Goal: Task Accomplishment & Management: Use online tool/utility

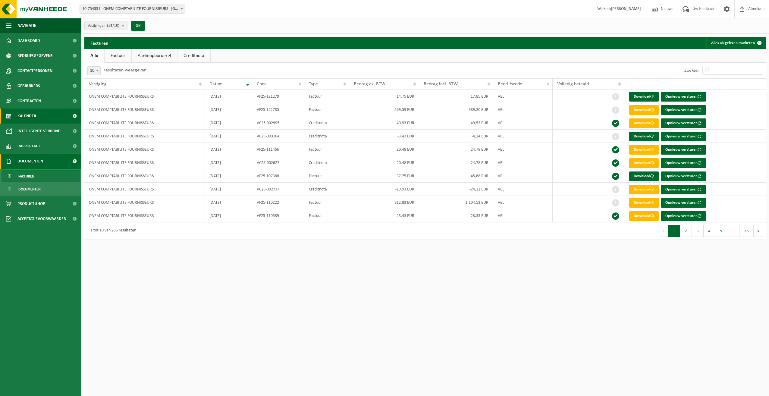
click at [35, 114] on span "Kalender" at bounding box center [26, 115] width 19 height 15
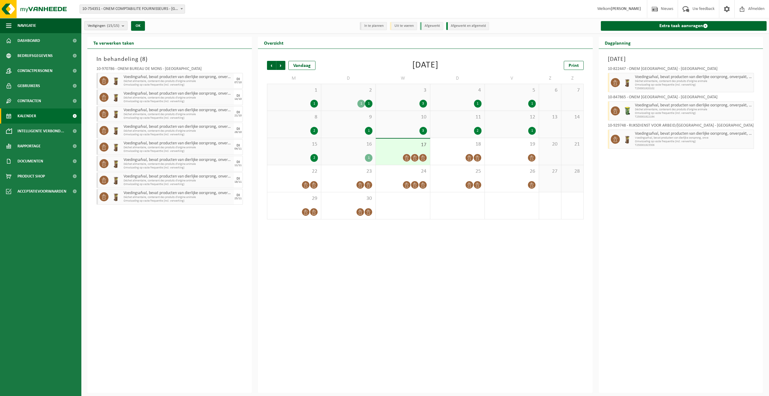
click at [118, 27] on count "(15/15)" at bounding box center [113, 26] width 12 height 4
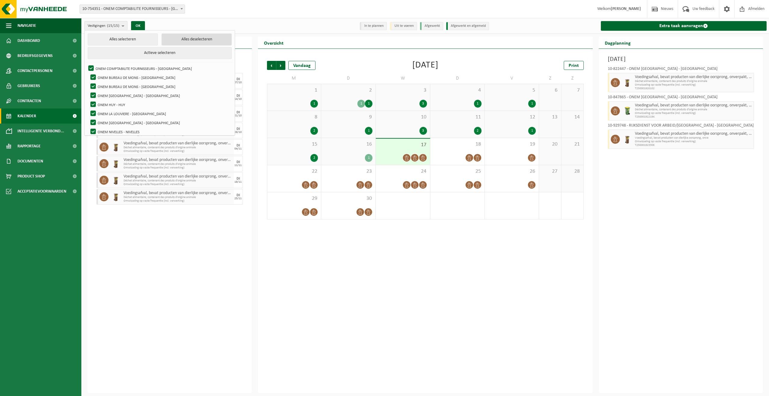
click at [167, 39] on button "Alles deselecteren" at bounding box center [196, 39] width 70 height 12
checkbox input "false"
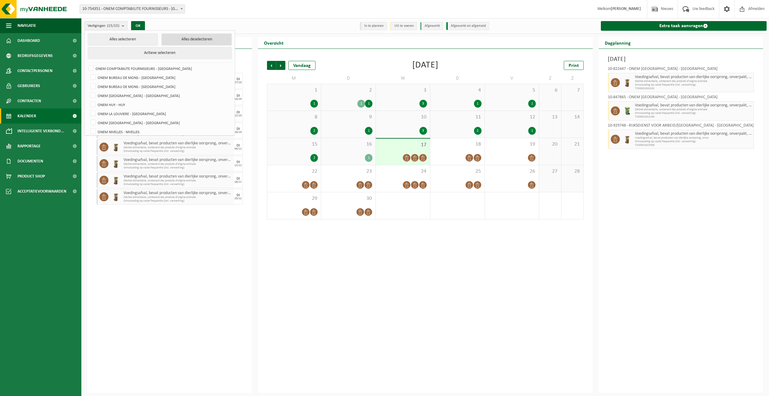
checkbox input "false"
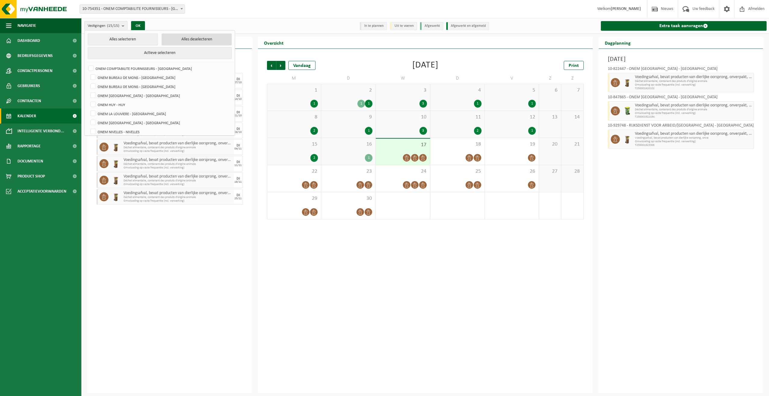
checkbox input "false"
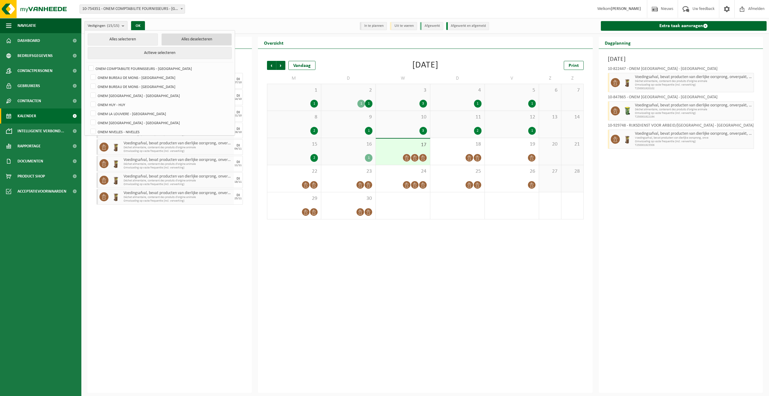
checkbox input "false"
click at [149, 83] on label "ONEM BUREAU DE MONS - [GEOGRAPHIC_DATA]" at bounding box center [160, 86] width 142 height 9
click at [88, 82] on input "ONEM BUREAU DE MONS - [GEOGRAPHIC_DATA]" at bounding box center [88, 82] width 0 height 0
checkbox input "true"
click at [147, 77] on label "ONEM BUREAU DE MONS - [GEOGRAPHIC_DATA]" at bounding box center [160, 77] width 142 height 9
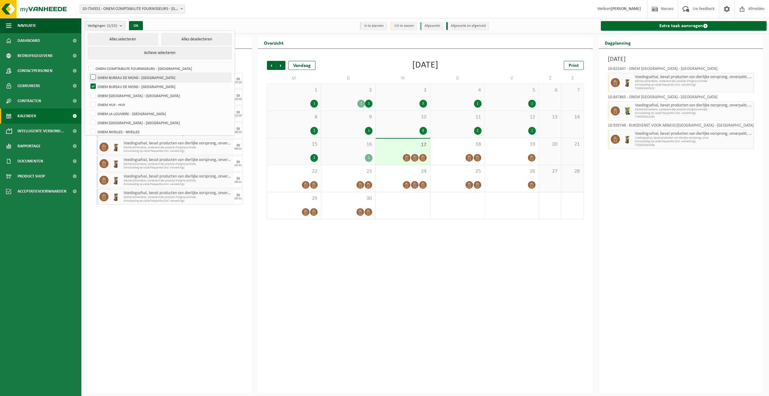
click at [88, 73] on input "ONEM BUREAU DE MONS - [GEOGRAPHIC_DATA]" at bounding box center [88, 73] width 0 height 0
checkbox input "true"
click at [137, 27] on button "OK" at bounding box center [136, 26] width 14 height 10
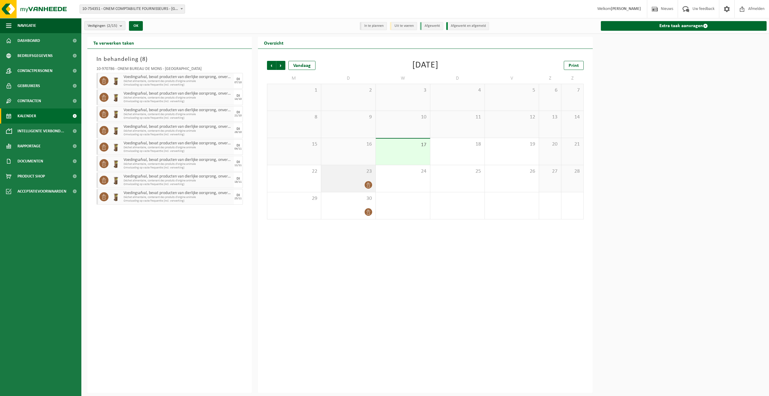
click at [348, 182] on div at bounding box center [348, 185] width 48 height 8
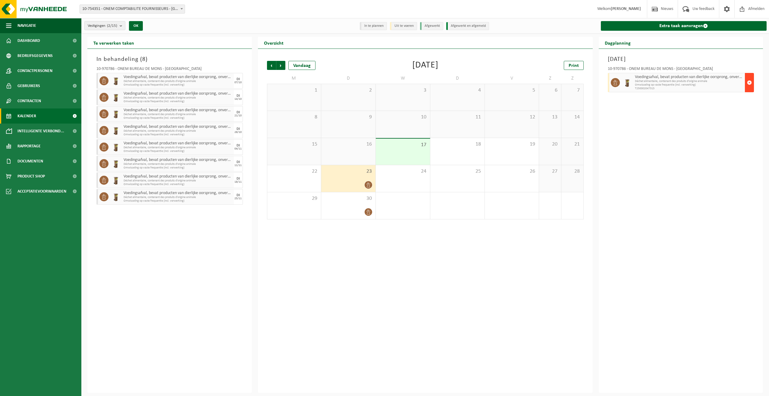
click at [747, 80] on button "button" at bounding box center [749, 82] width 9 height 19
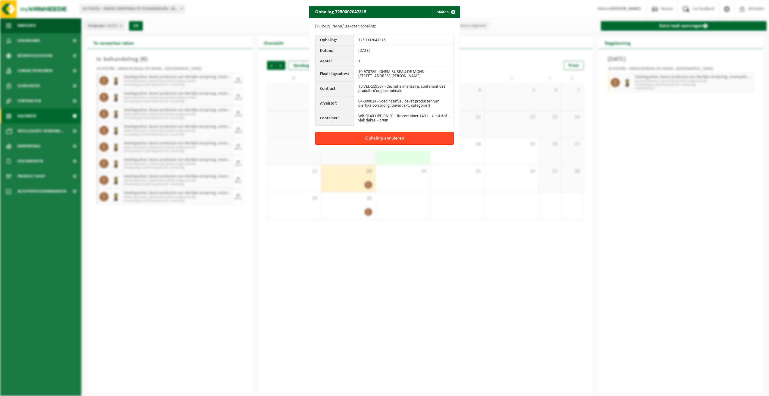
click at [396, 134] on button "Ophaling annuleren" at bounding box center [384, 138] width 139 height 13
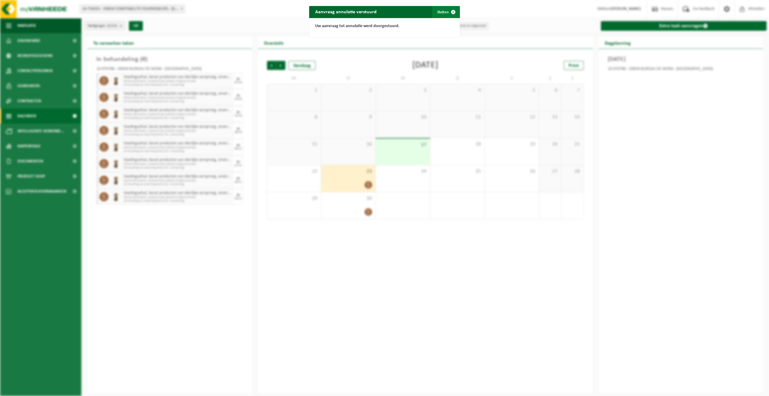
click at [444, 12] on button "Sluiten" at bounding box center [445, 12] width 27 height 12
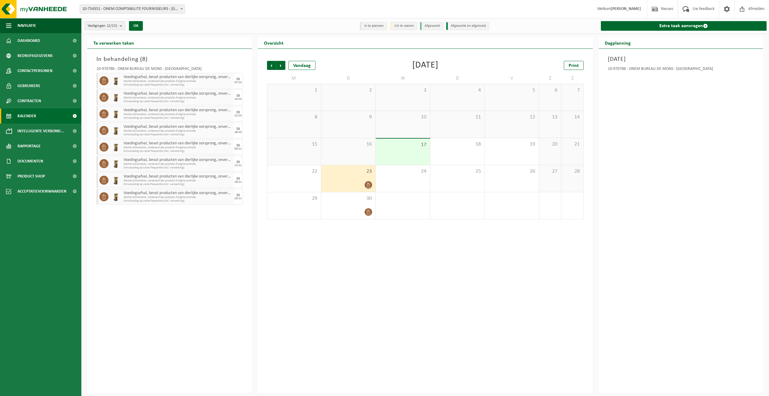
click at [109, 27] on count "(2/15)" at bounding box center [112, 26] width 10 height 4
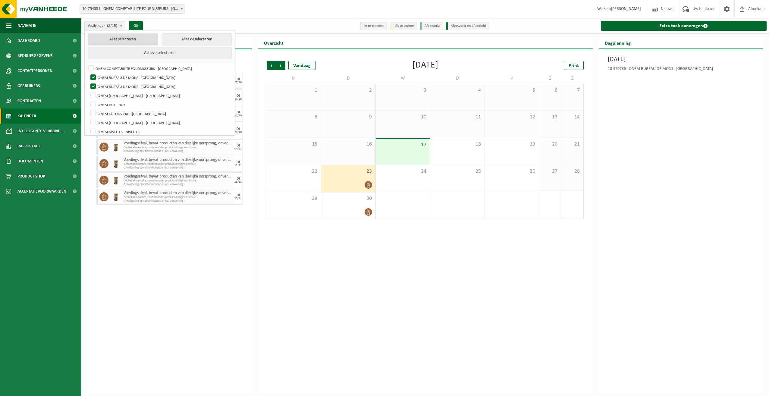
click at [133, 35] on button "Alles selecteren" at bounding box center [123, 39] width 70 height 12
checkbox input "true"
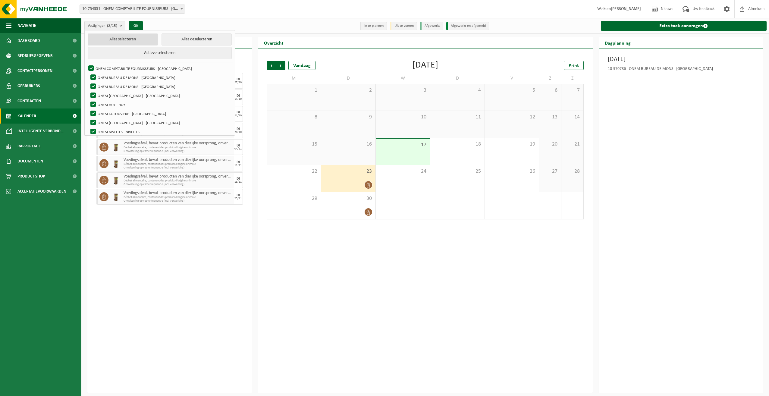
checkbox input "true"
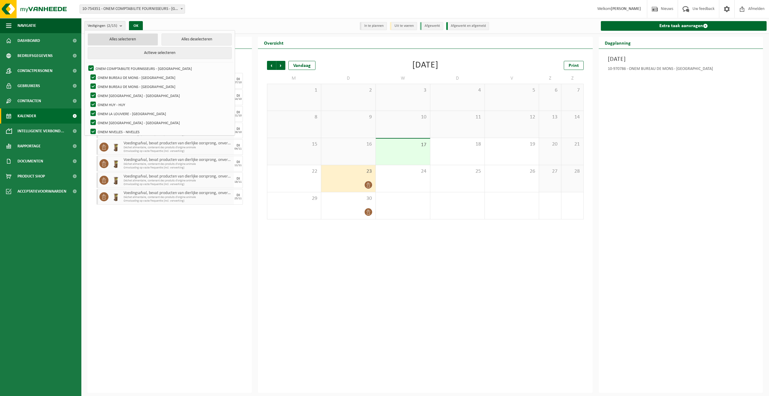
checkbox input "true"
click at [130, 37] on button "Alles selecteren" at bounding box center [123, 39] width 70 height 12
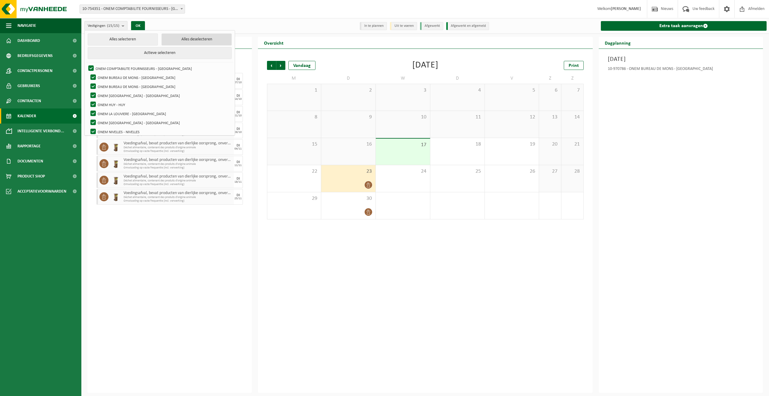
click at [168, 37] on button "Alles deselecteren" at bounding box center [196, 39] width 70 height 12
checkbox input "false"
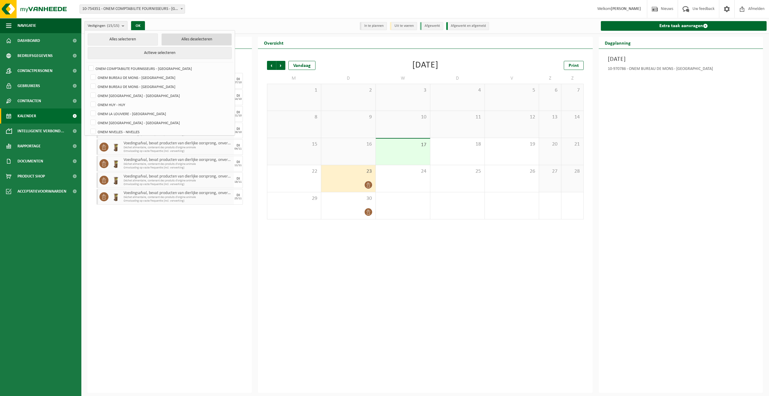
checkbox input "false"
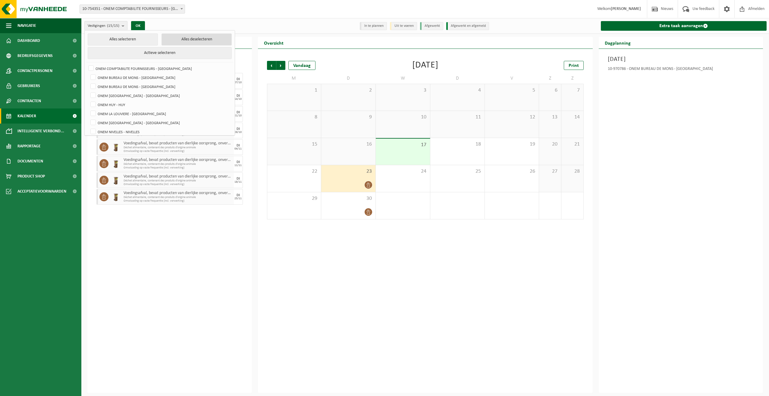
checkbox input "false"
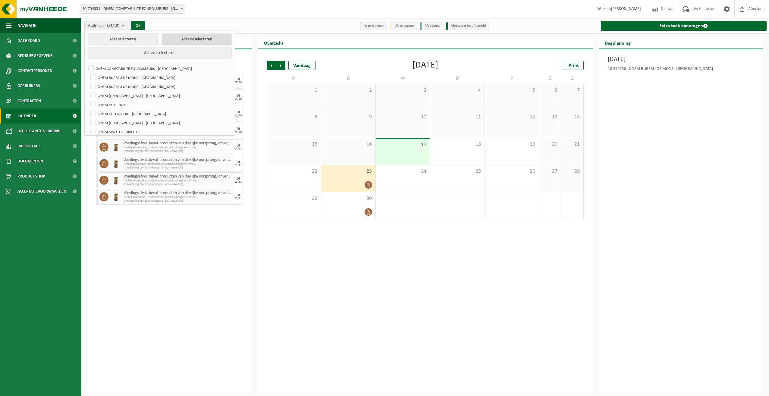
checkbox input "false"
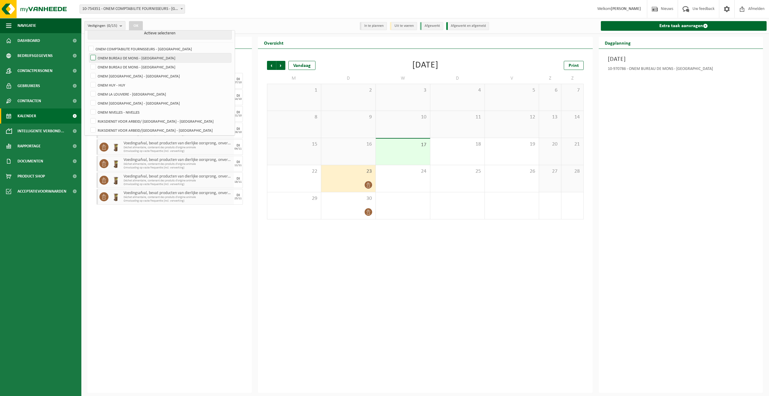
scroll to position [30, 0]
click at [132, 100] on label "ONEM NIVELLES - NIVELLES" at bounding box center [160, 101] width 142 height 9
click at [88, 97] on input "ONEM NIVELLES - NIVELLES" at bounding box center [88, 97] width 0 height 0
checkbox input "true"
click at [136, 23] on button "OK" at bounding box center [136, 26] width 14 height 10
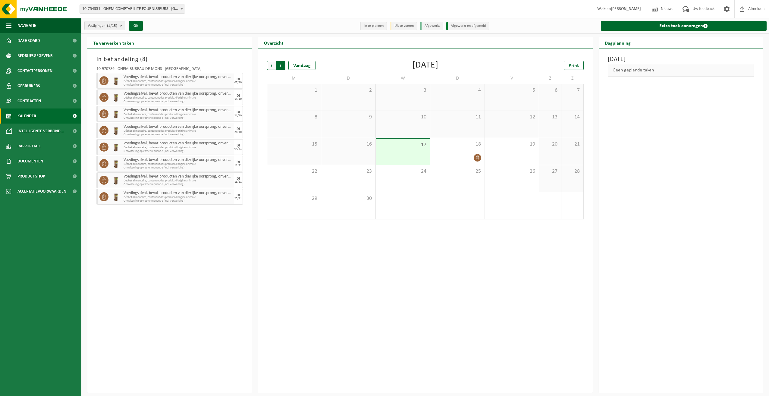
click at [270, 66] on span "Vorige" at bounding box center [271, 65] width 9 height 9
click at [270, 64] on span "Vorige" at bounding box center [271, 65] width 9 height 9
click at [281, 64] on span "Volgende" at bounding box center [280, 65] width 9 height 9
click at [280, 63] on span "Volgende" at bounding box center [280, 65] width 9 height 9
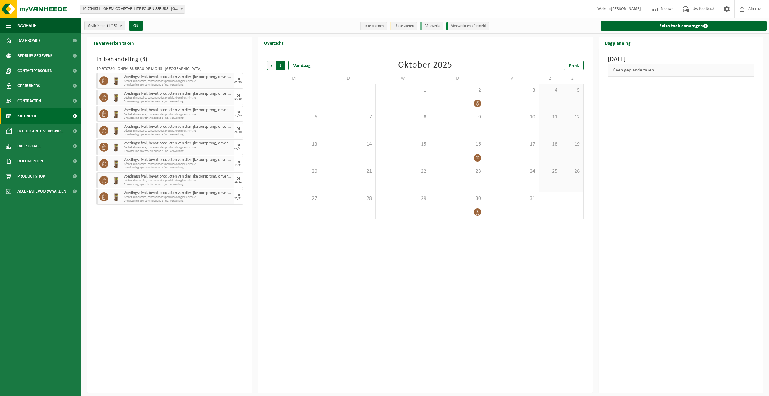
click at [270, 67] on span "Vorige" at bounding box center [271, 65] width 9 height 9
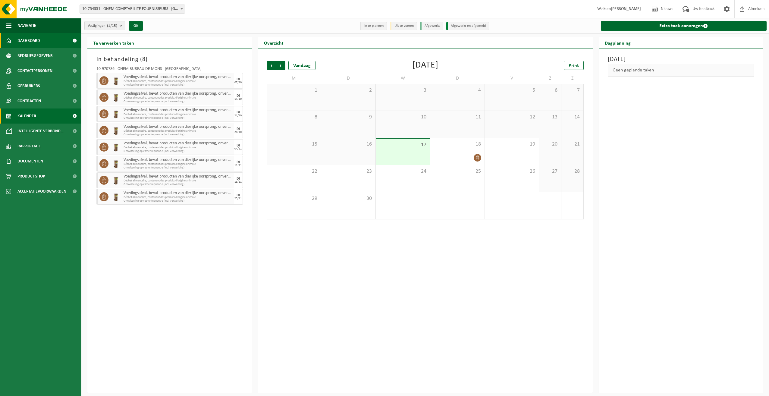
click at [51, 42] on link "Dashboard" at bounding box center [40, 40] width 81 height 15
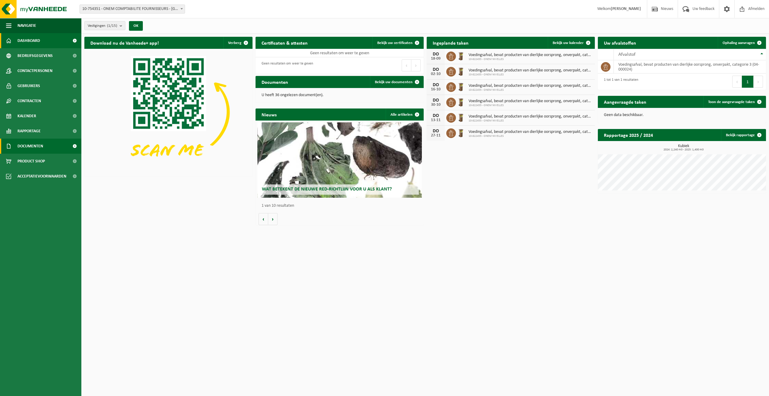
click at [32, 146] on span "Documenten" at bounding box center [30, 146] width 26 height 15
click at [38, 158] on link "Facturen" at bounding box center [41, 160] width 78 height 11
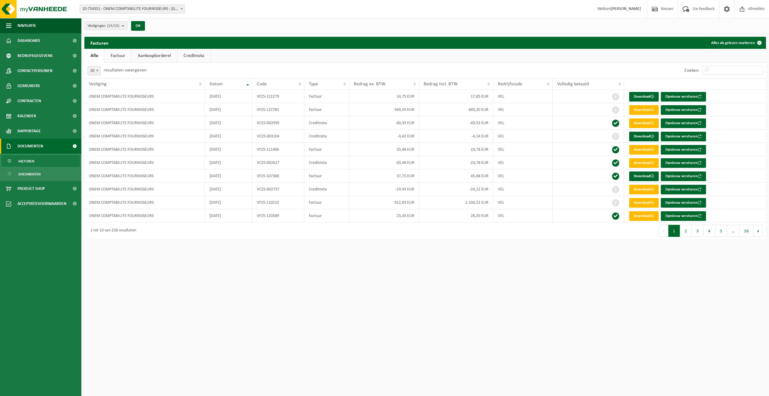
click at [193, 54] on link "Creditnota" at bounding box center [193, 56] width 33 height 14
